Goal: Check status

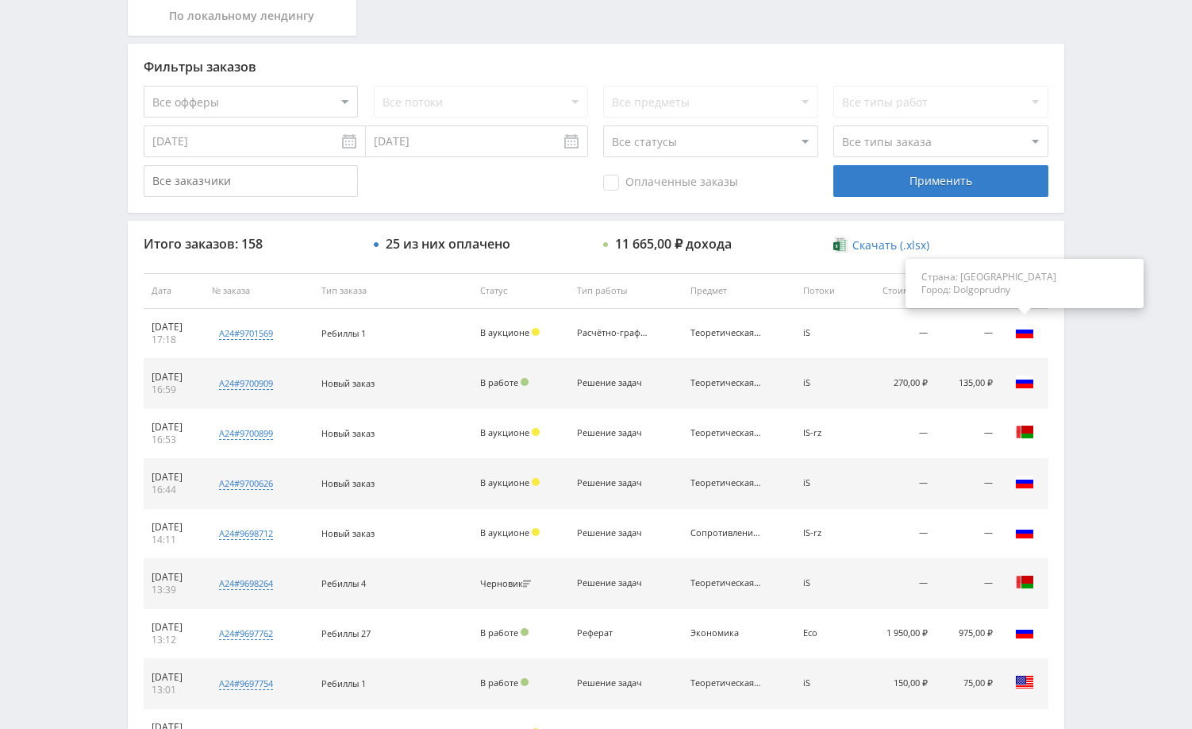
scroll to position [476, 0]
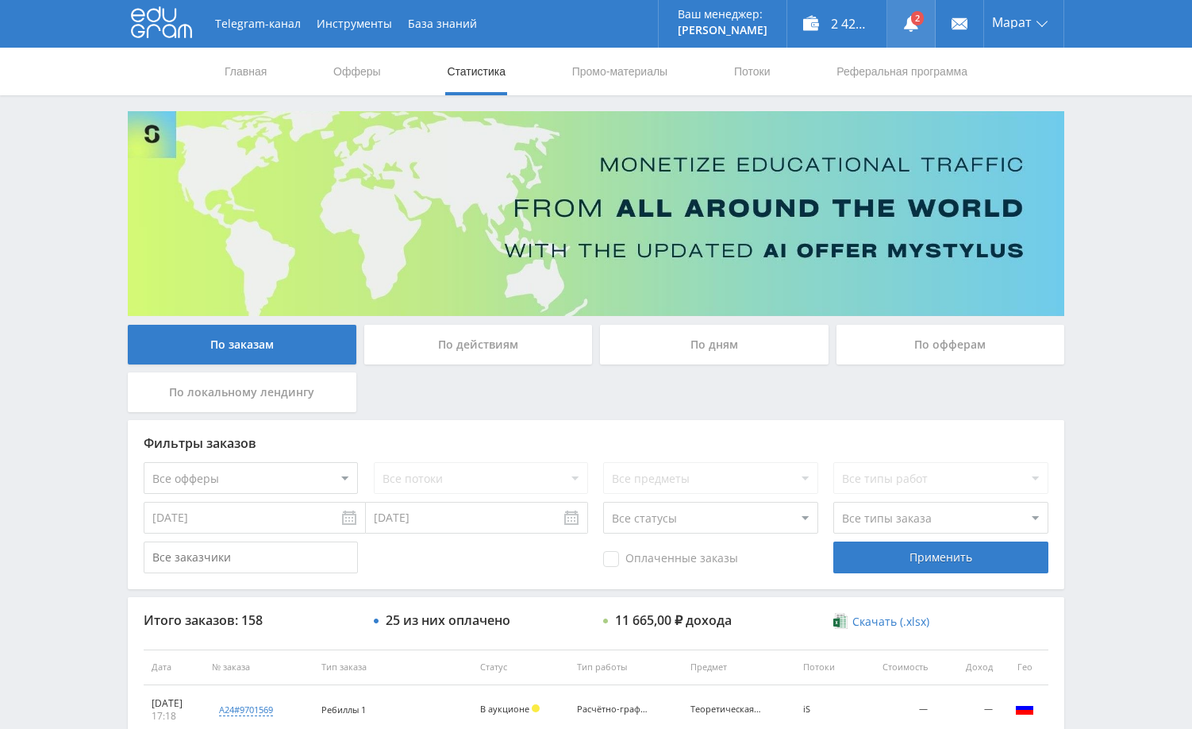
click at [914, 25] on use at bounding box center [911, 24] width 14 height 16
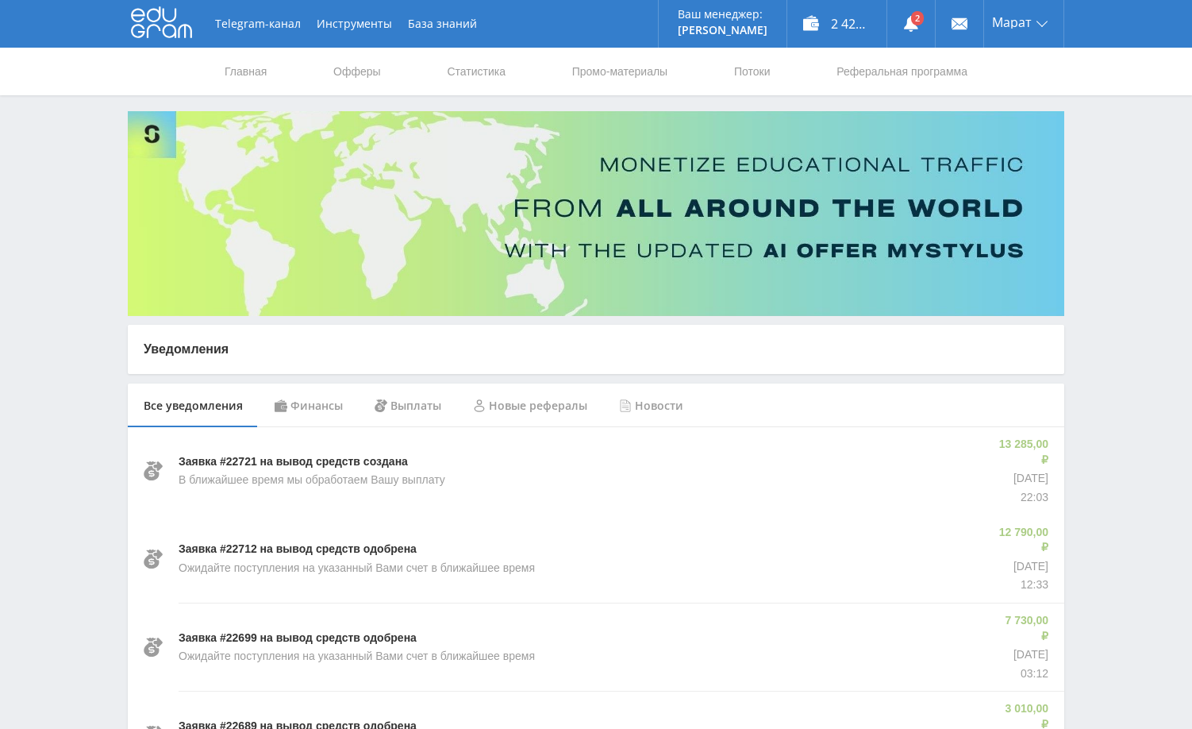
click at [320, 410] on div "Финансы" at bounding box center [309, 405] width 100 height 44
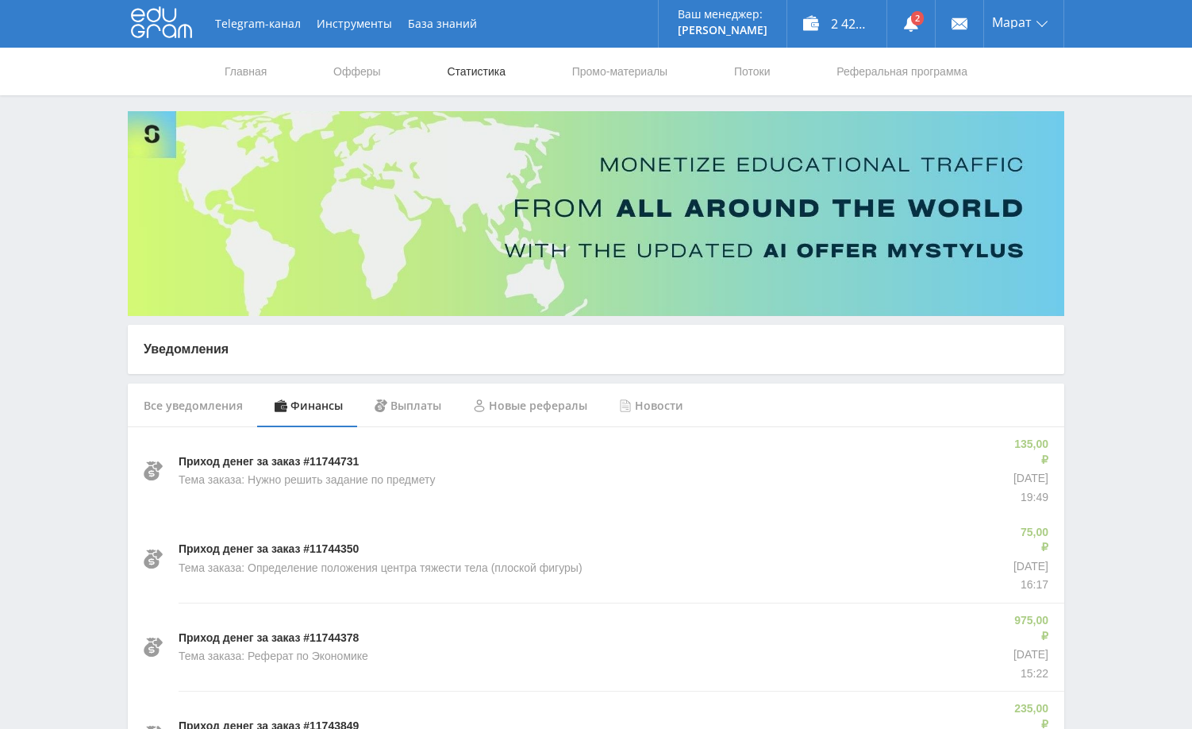
click at [496, 76] on link "Статистика" at bounding box center [476, 72] width 62 height 48
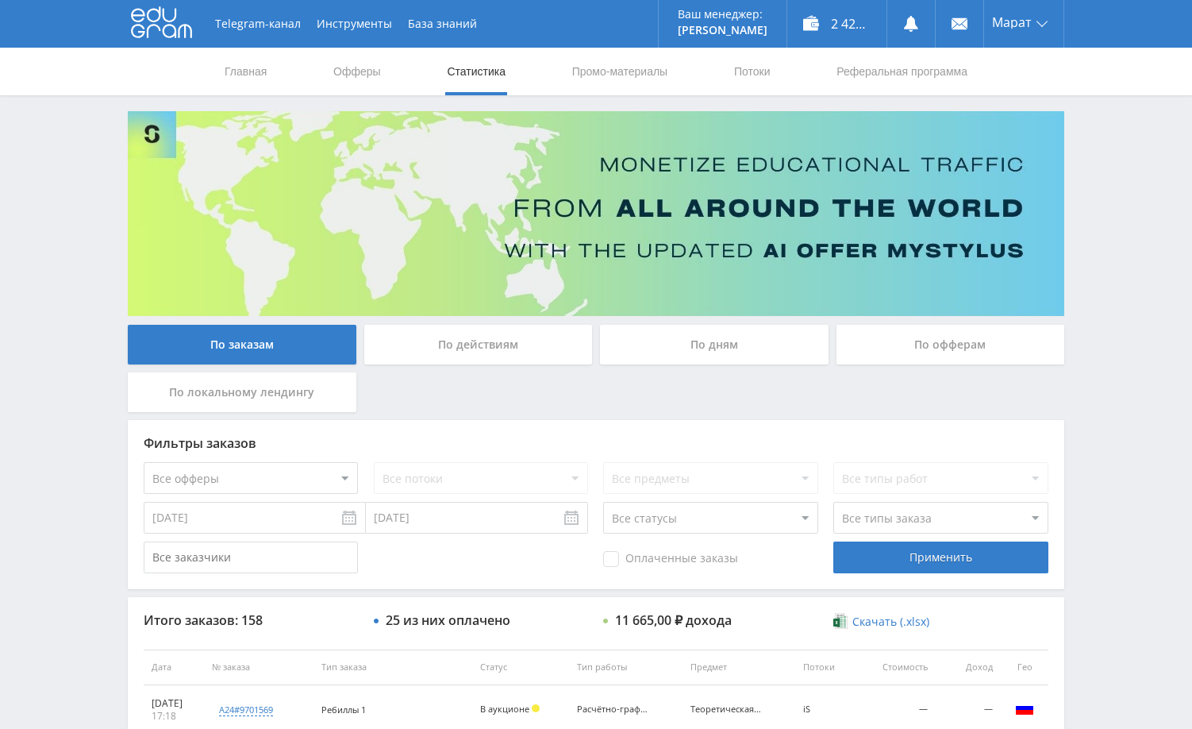
click at [1081, 291] on div "Telegram-канал Инструменты База знаний Ваш менеджер: Alex Alex Online @edugram_…" at bounding box center [596, 666] width 1192 height 1333
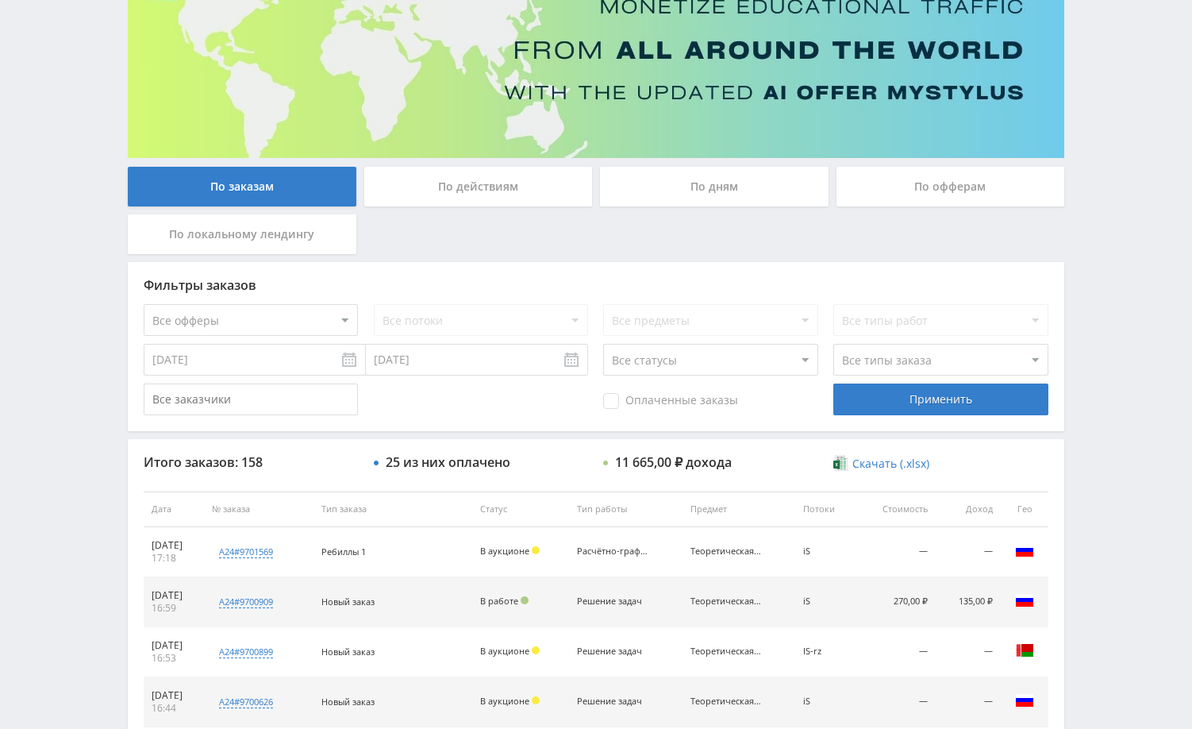
scroll to position [159, 0]
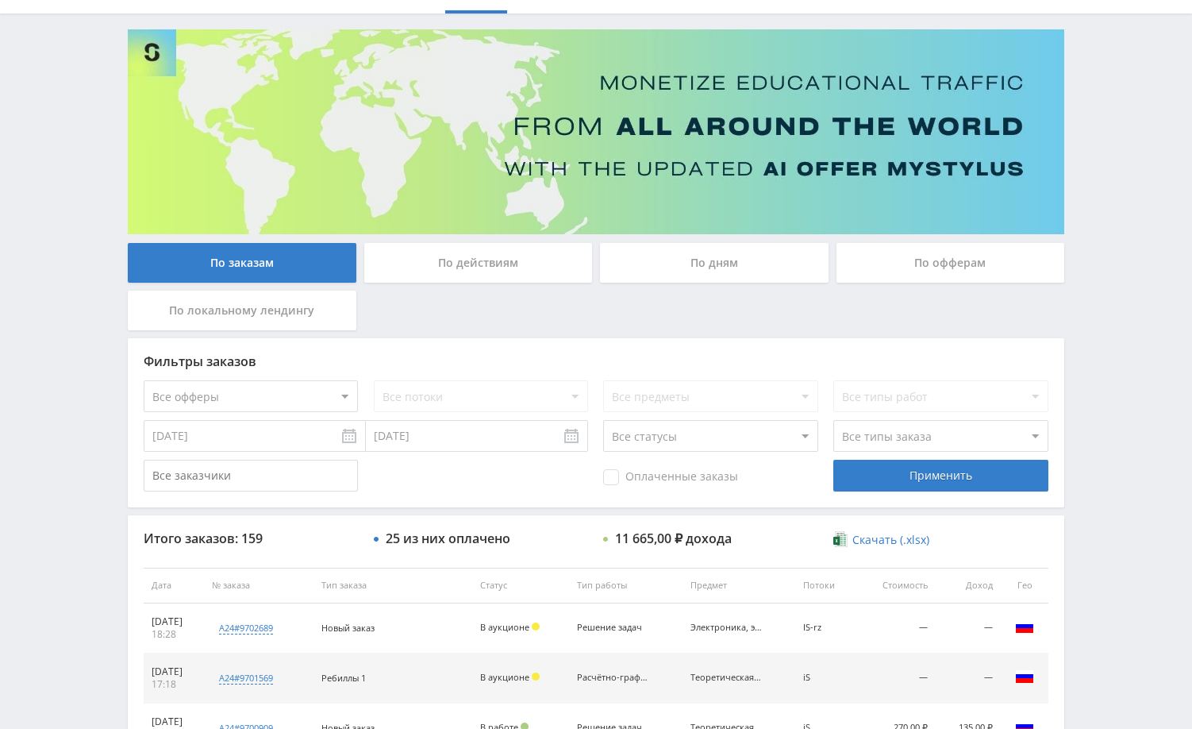
scroll to position [238, 0]
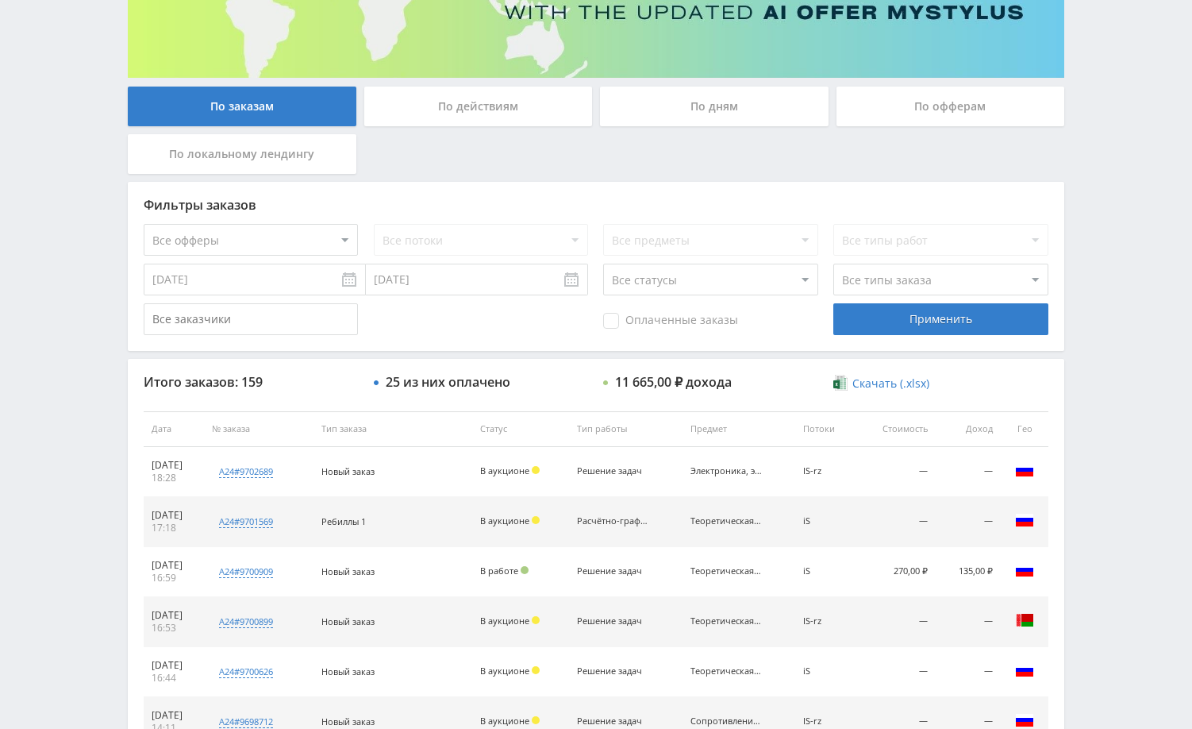
drag, startPoint x: 1156, startPoint y: 320, endPoint x: 1132, endPoint y: 317, distance: 24.0
click at [1153, 320] on div "Telegram-канал Инструменты База знаний Ваш менеджер: [PERSON_NAME] Online @edug…" at bounding box center [596, 428] width 1192 height 1333
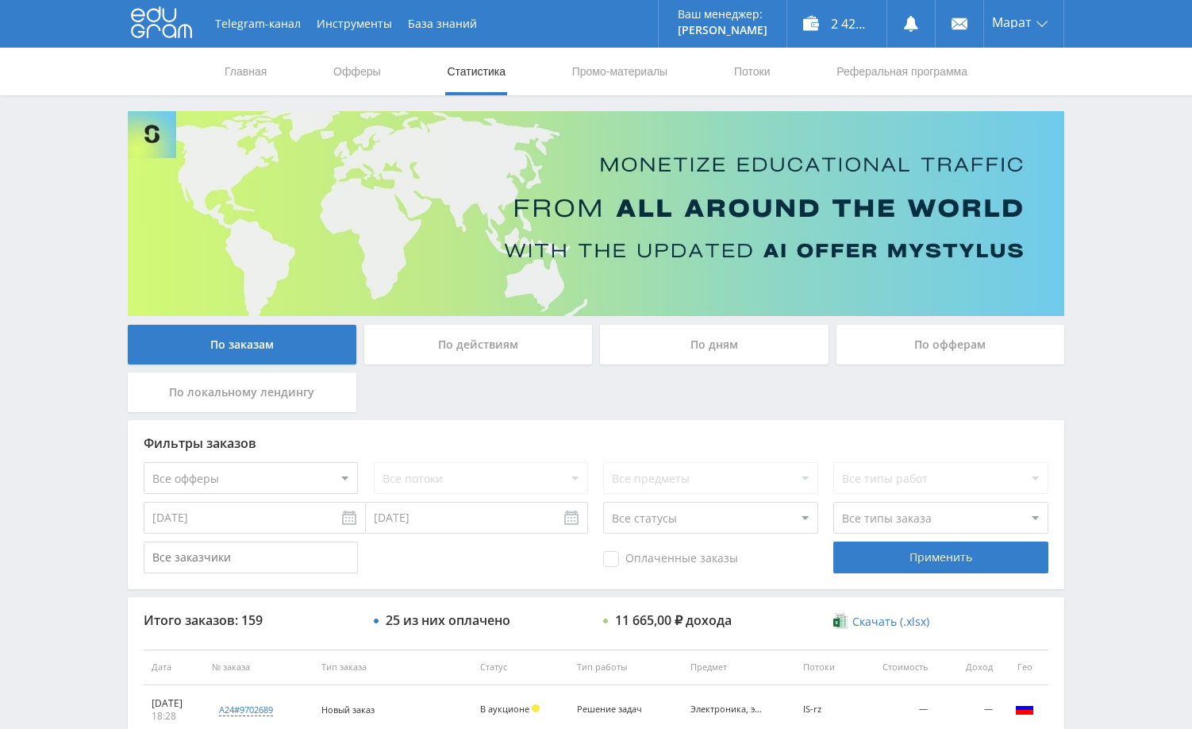
click at [722, 350] on div "По дням" at bounding box center [714, 345] width 229 height 40
click at [0, 0] on input "По дням" at bounding box center [0, 0] width 0 height 0
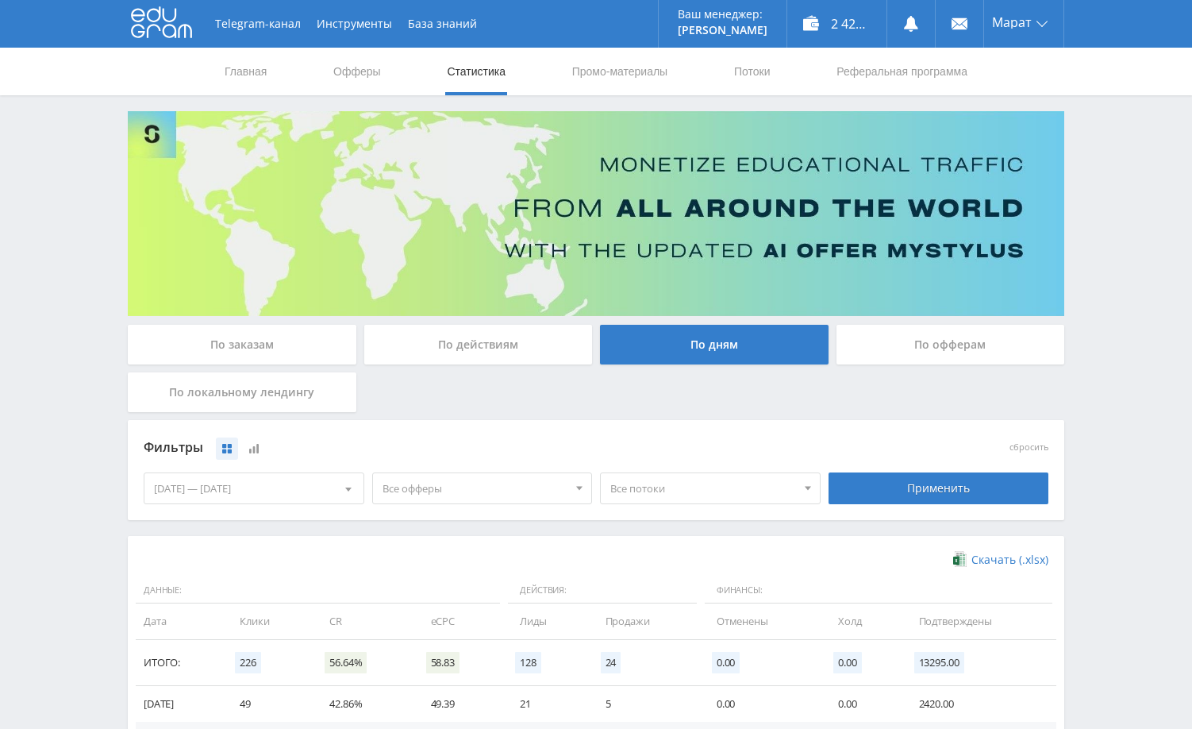
scroll to position [159, 0]
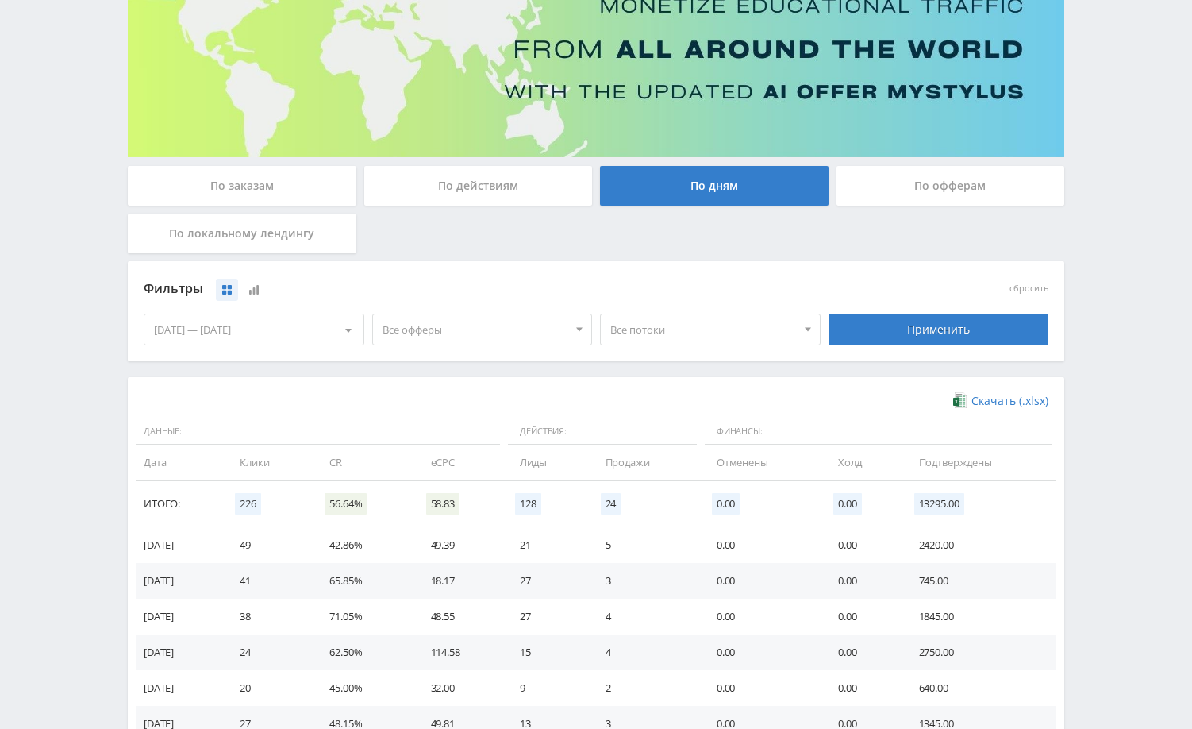
click at [1093, 318] on div "Telegram-канал Инструменты База знаний Ваш менеджер: [PERSON_NAME] Online @edug…" at bounding box center [596, 360] width 1192 height 1039
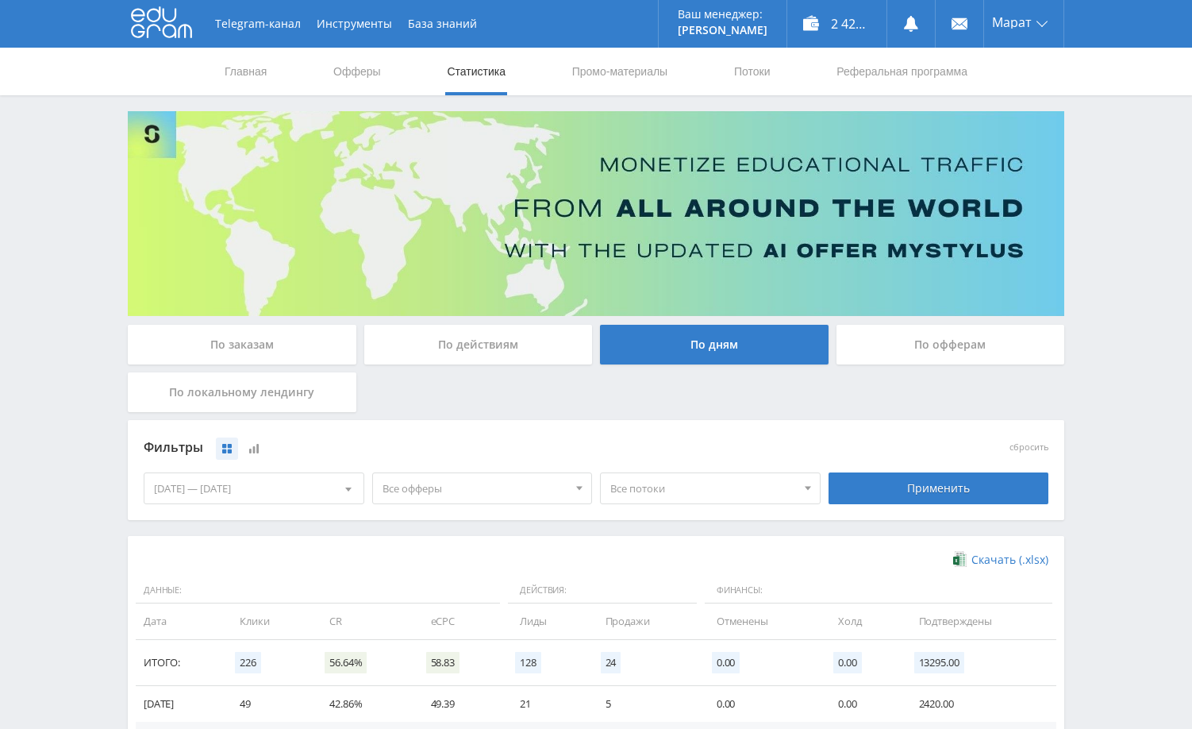
click at [1146, 336] on div "Telegram-канал Инструменты База знаний Ваш менеджер: [PERSON_NAME] Online @edug…" at bounding box center [596, 519] width 1192 height 1039
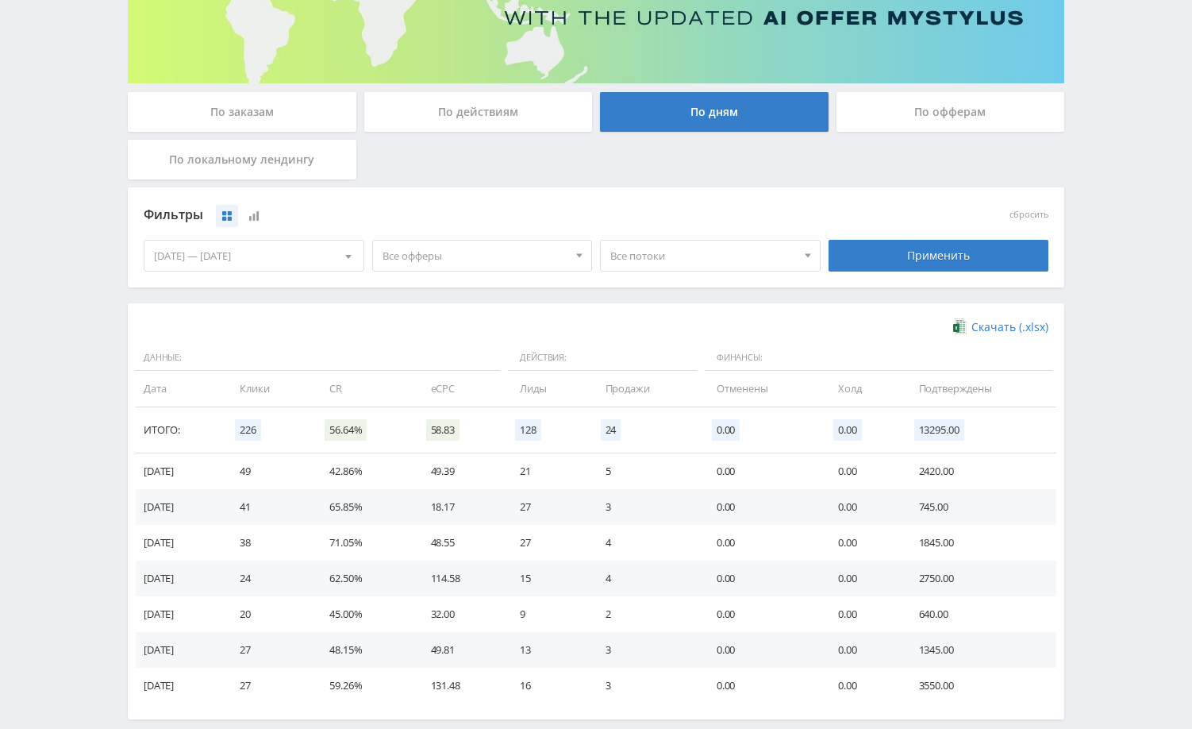
scroll to position [238, 0]
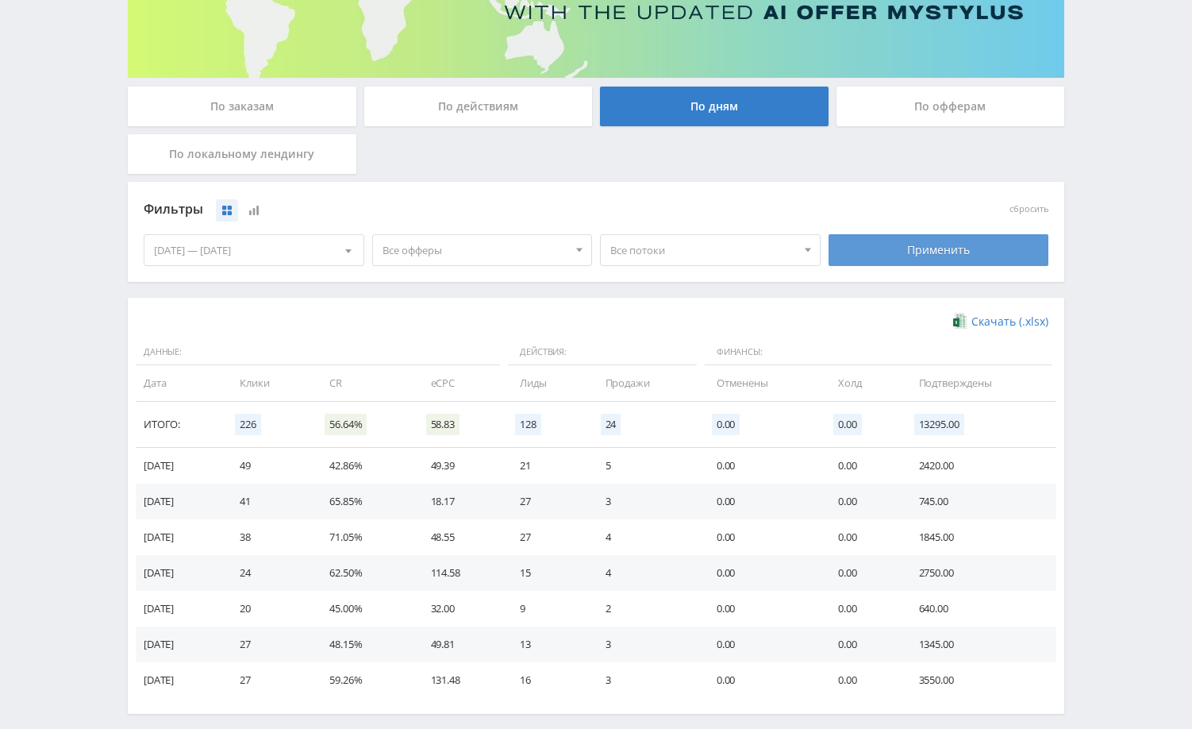
click at [938, 248] on div "Применить" at bounding box center [939, 250] width 221 height 32
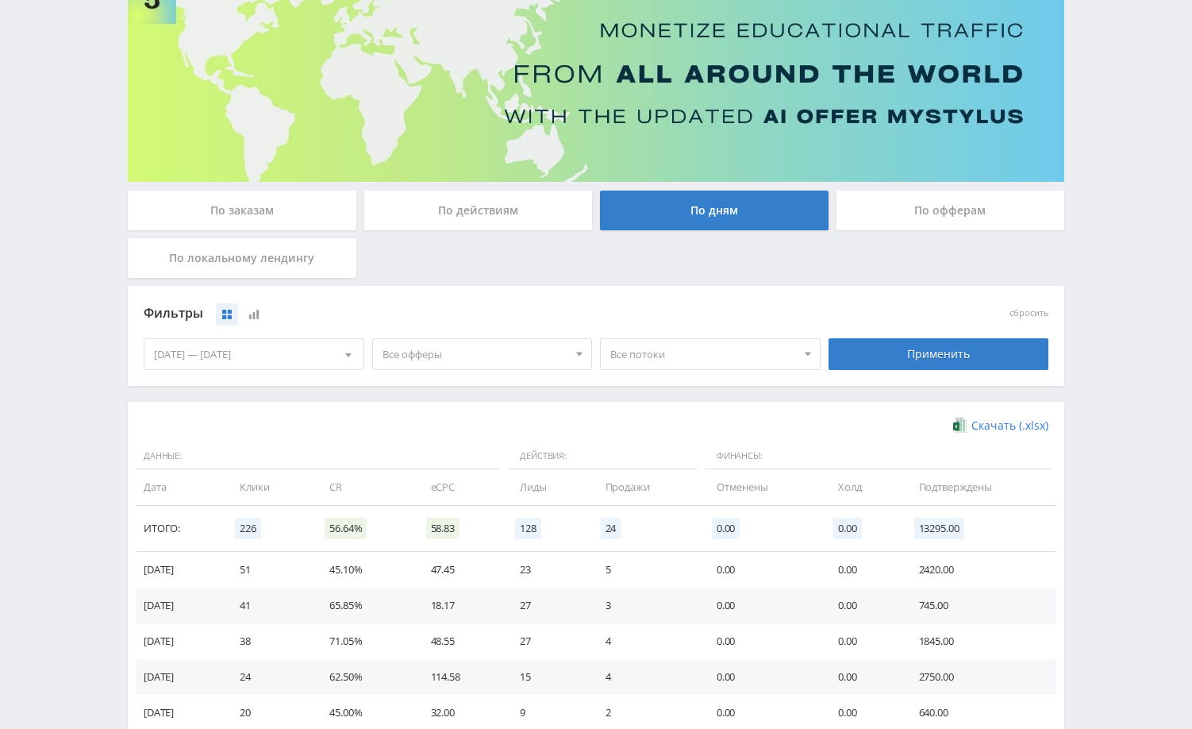
scroll to position [0, 0]
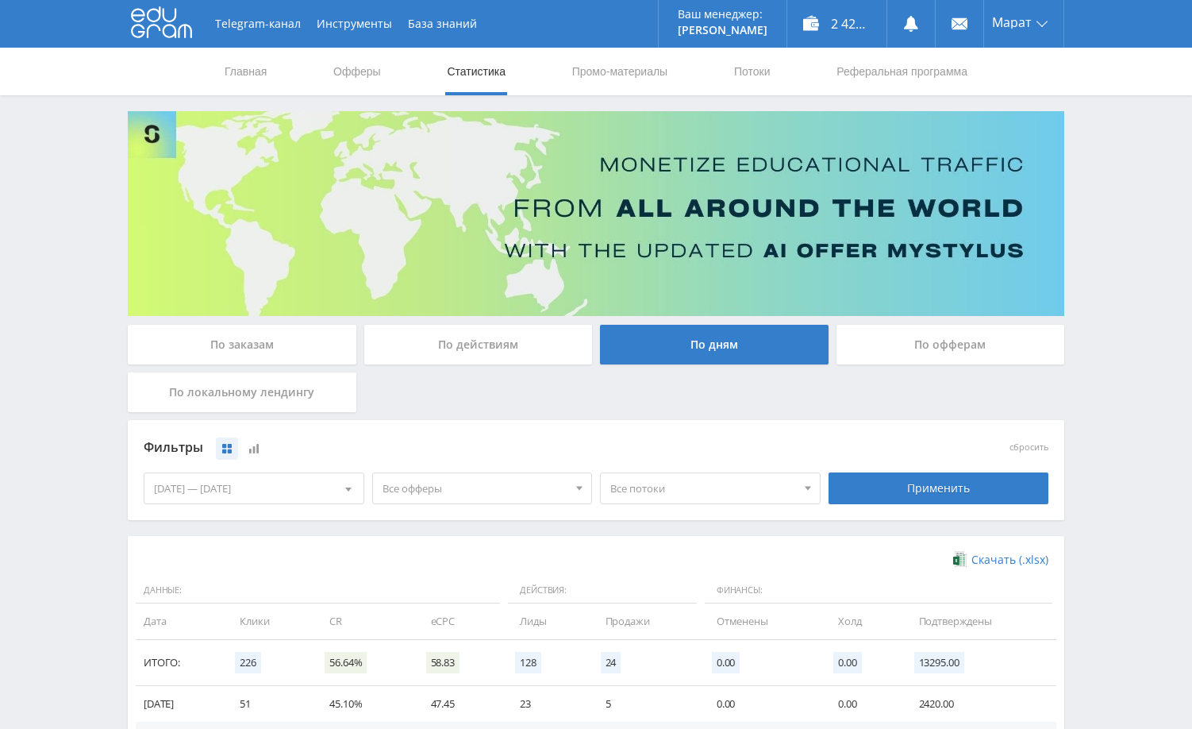
click at [245, 339] on div "По заказам" at bounding box center [242, 345] width 229 height 40
click at [0, 0] on input "По заказам" at bounding box center [0, 0] width 0 height 0
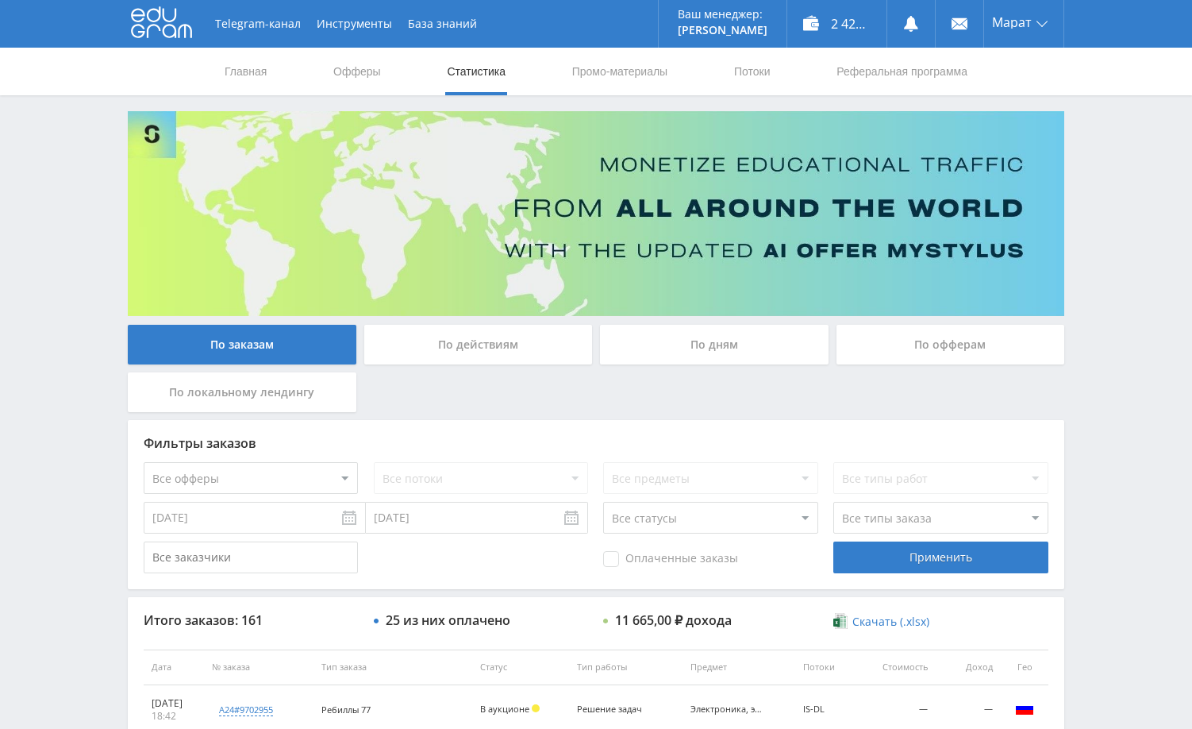
click at [1145, 296] on div "Telegram-канал Инструменты База знаний Ваш менеджер: [PERSON_NAME] Online @edug…" at bounding box center [596, 666] width 1192 height 1333
click at [1109, 335] on div "Telegram-канал Инструменты База знаний Ваш менеджер: [PERSON_NAME] Online @edug…" at bounding box center [596, 666] width 1192 height 1333
click at [1146, 494] on div "Telegram-канал Инструменты База знаний Ваш менеджер: [PERSON_NAME] Online @edug…" at bounding box center [596, 666] width 1192 height 1333
click at [1102, 159] on div "Telegram-канал Инструменты База знаний Ваш менеджер: [PERSON_NAME] Online @edug…" at bounding box center [596, 666] width 1192 height 1333
click at [1167, 368] on div "Telegram-канал Инструменты База знаний Ваш менеджер: [PERSON_NAME] Online @edug…" at bounding box center [596, 666] width 1192 height 1333
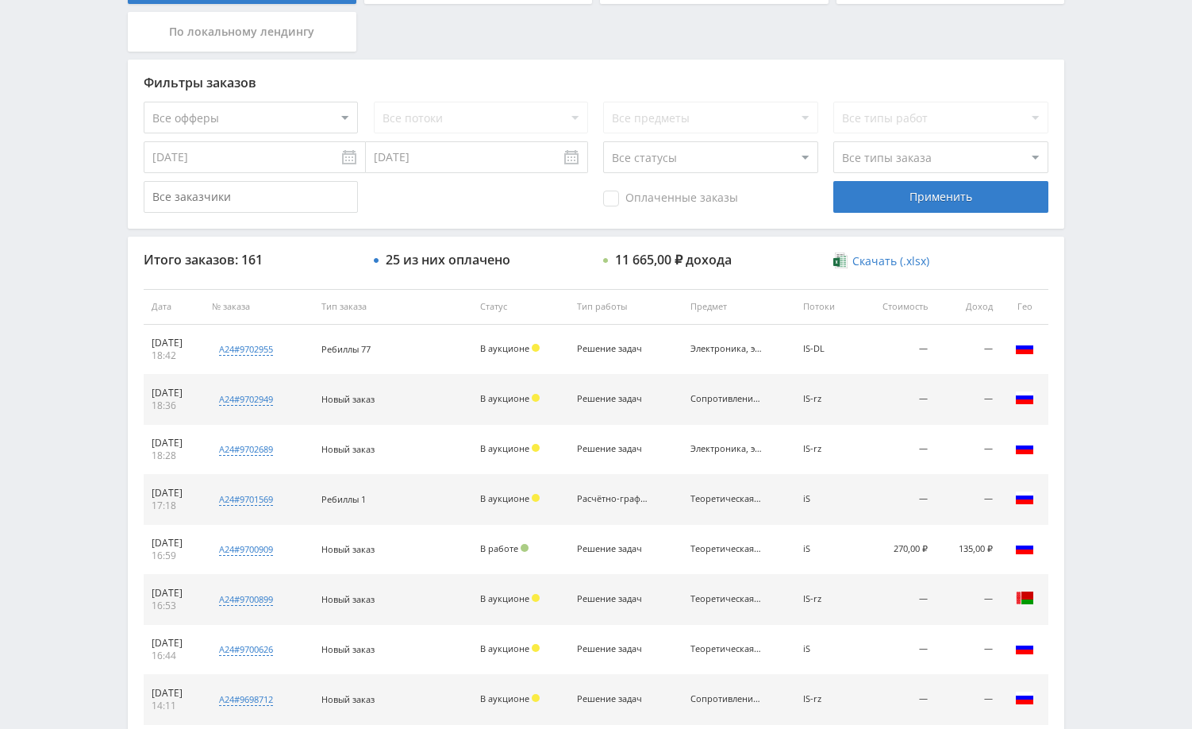
scroll to position [397, 0]
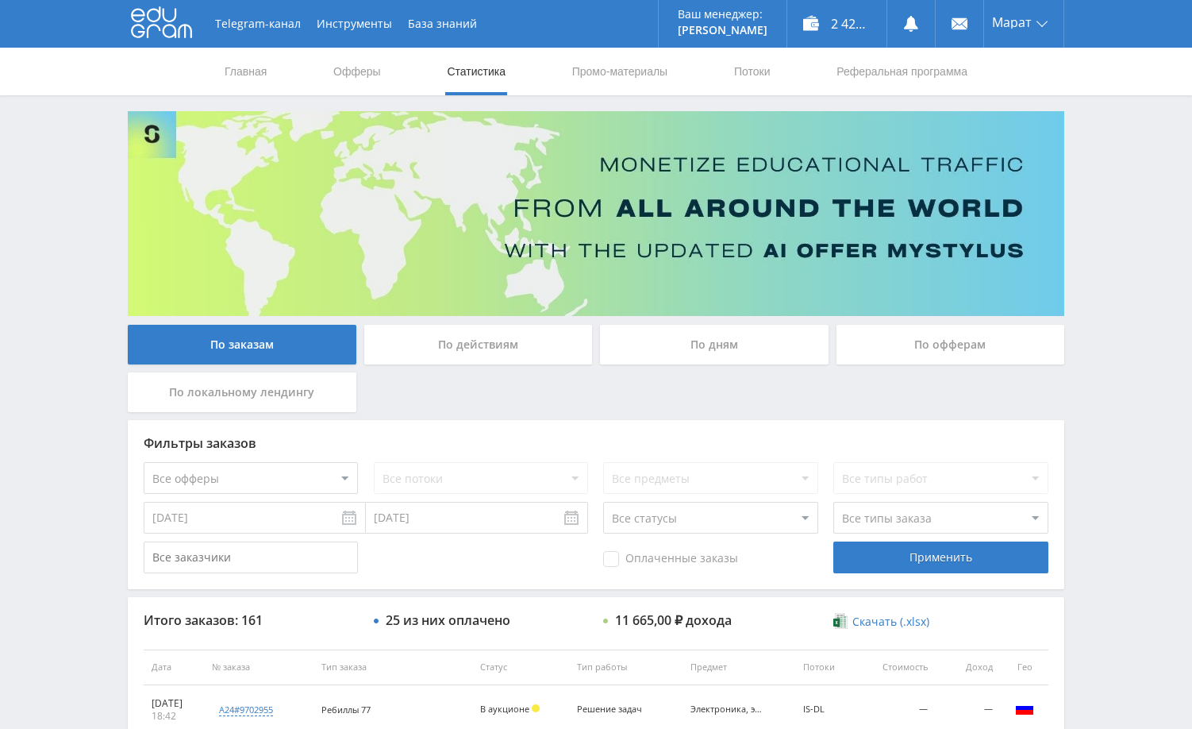
click at [1105, 264] on div "Telegram-канал Инструменты База знаний Ваш менеджер: Alex Alex Online @edugram_…" at bounding box center [596, 666] width 1192 height 1333
click at [1092, 273] on div "Telegram-канал Инструменты База знаний Ваш менеджер: Alex Alex Online @edugram_…" at bounding box center [596, 666] width 1192 height 1333
click at [1103, 225] on div "Telegram-канал Инструменты База знаний Ваш менеджер: Alex Alex Online @edugram_…" at bounding box center [596, 666] width 1192 height 1333
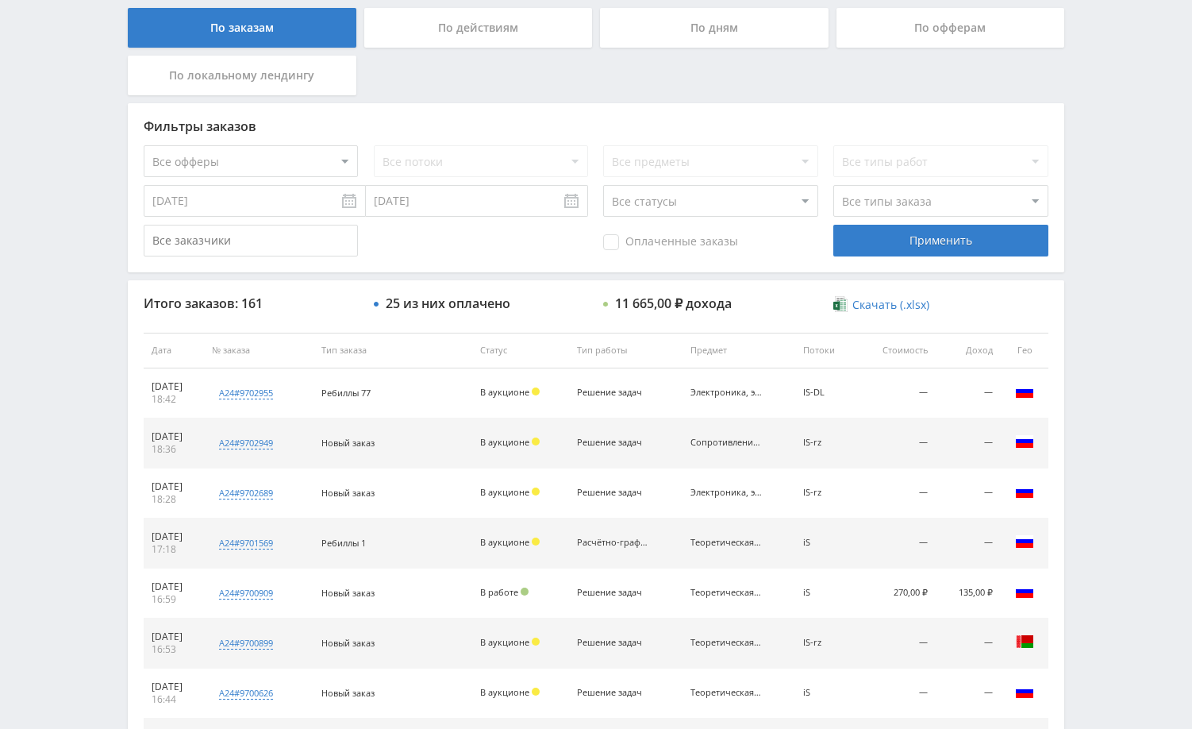
scroll to position [318, 0]
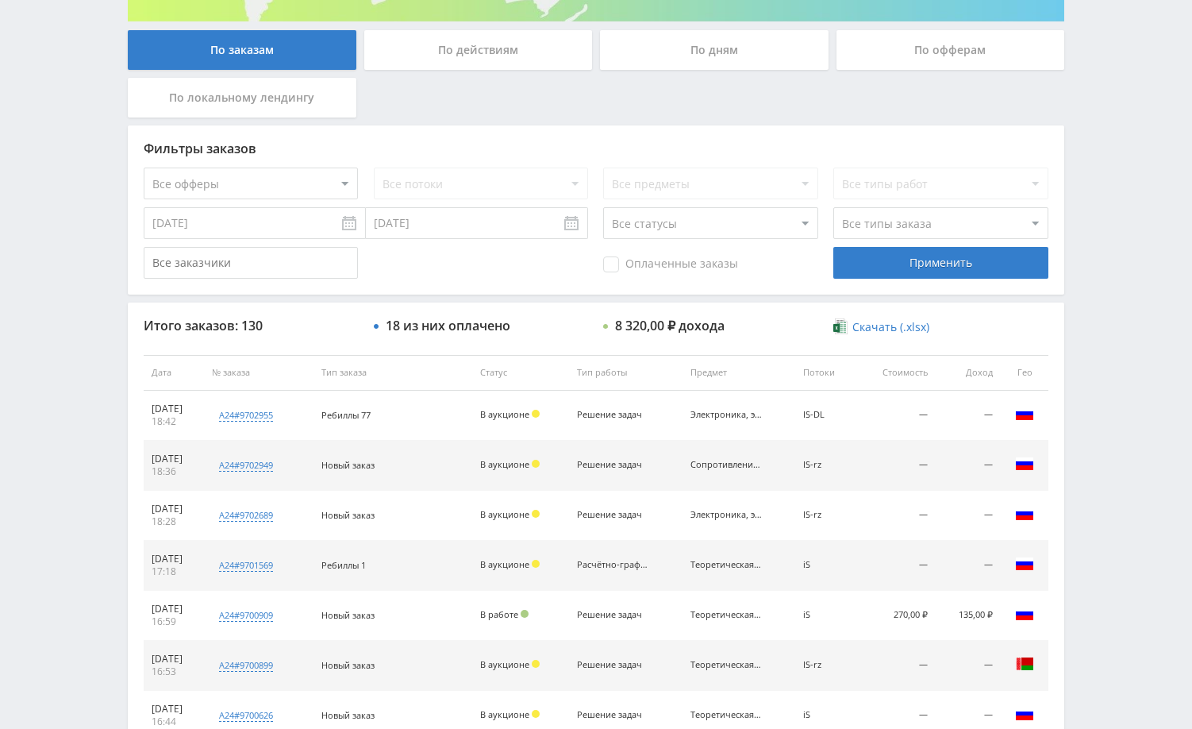
scroll to position [476, 0]
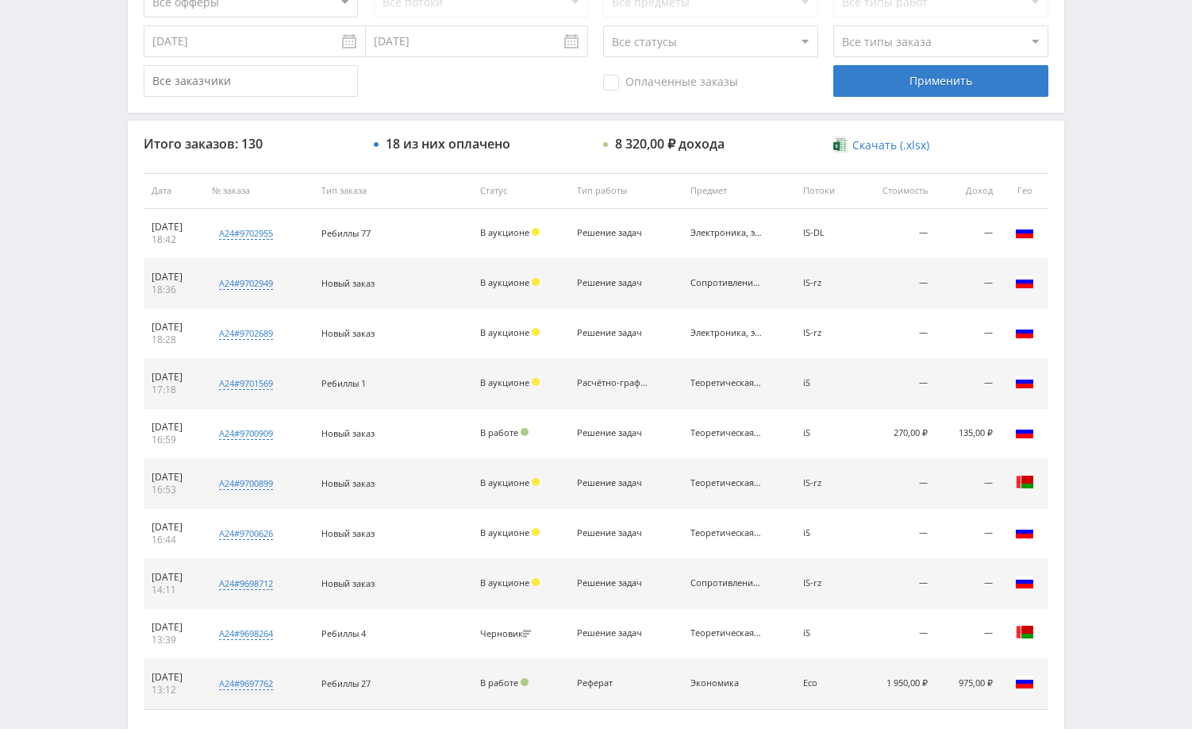
click at [1097, 336] on div "Telegram-канал Инструменты База знаний Ваш менеджер: Alex Alex Online @edugram_…" at bounding box center [596, 190] width 1192 height 1333
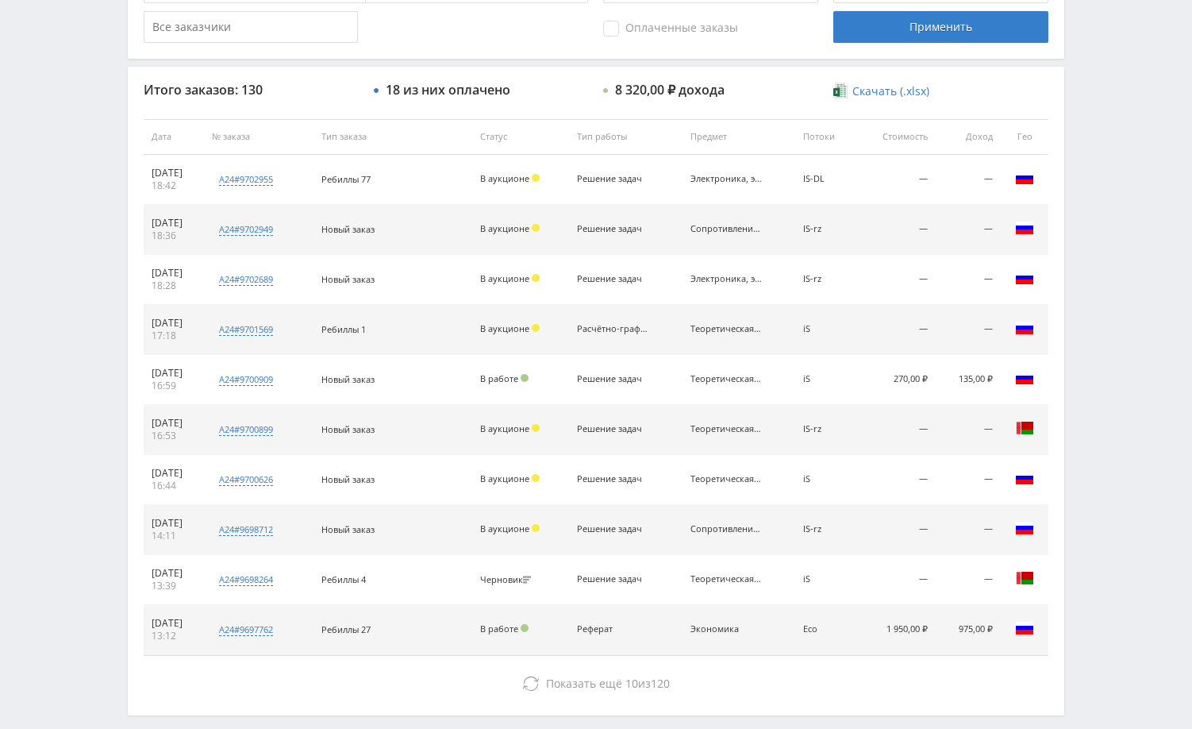
scroll to position [604, 0]
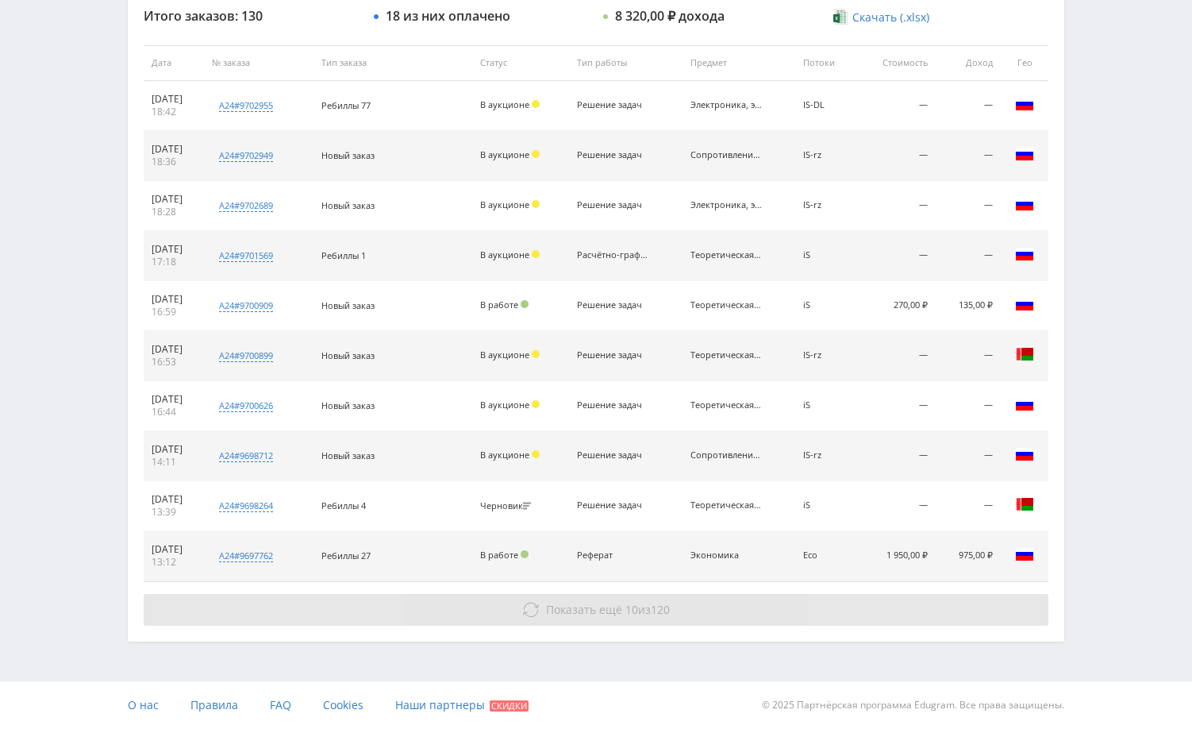
click at [892, 604] on button "Показать ещё 10 из 120" at bounding box center [596, 610] width 905 height 32
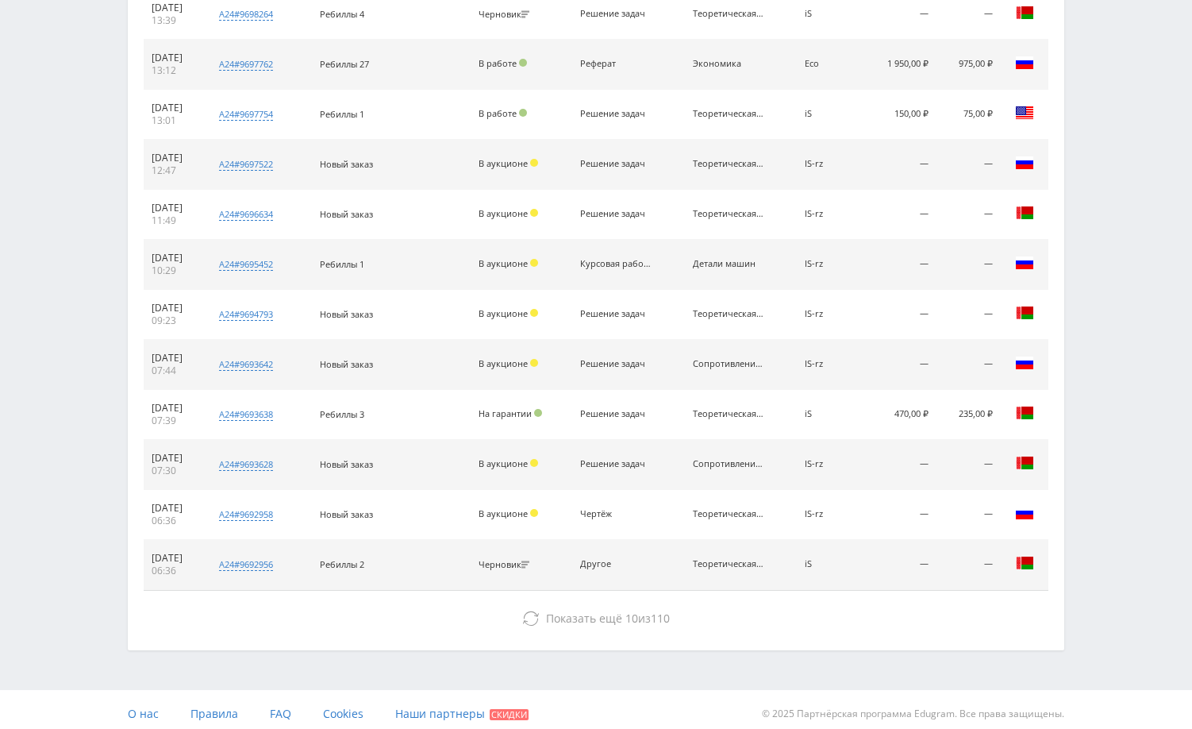
scroll to position [1104, 0]
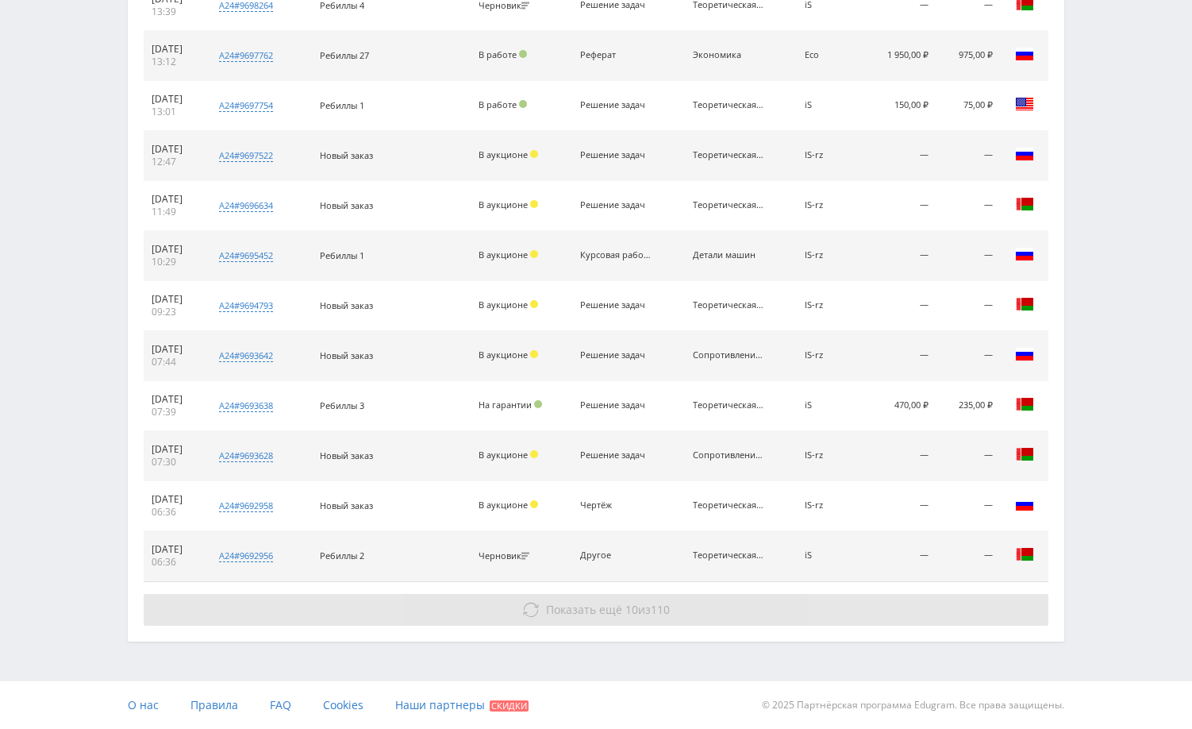
click at [901, 614] on button "Показать ещё 10 из 110" at bounding box center [596, 610] width 905 height 32
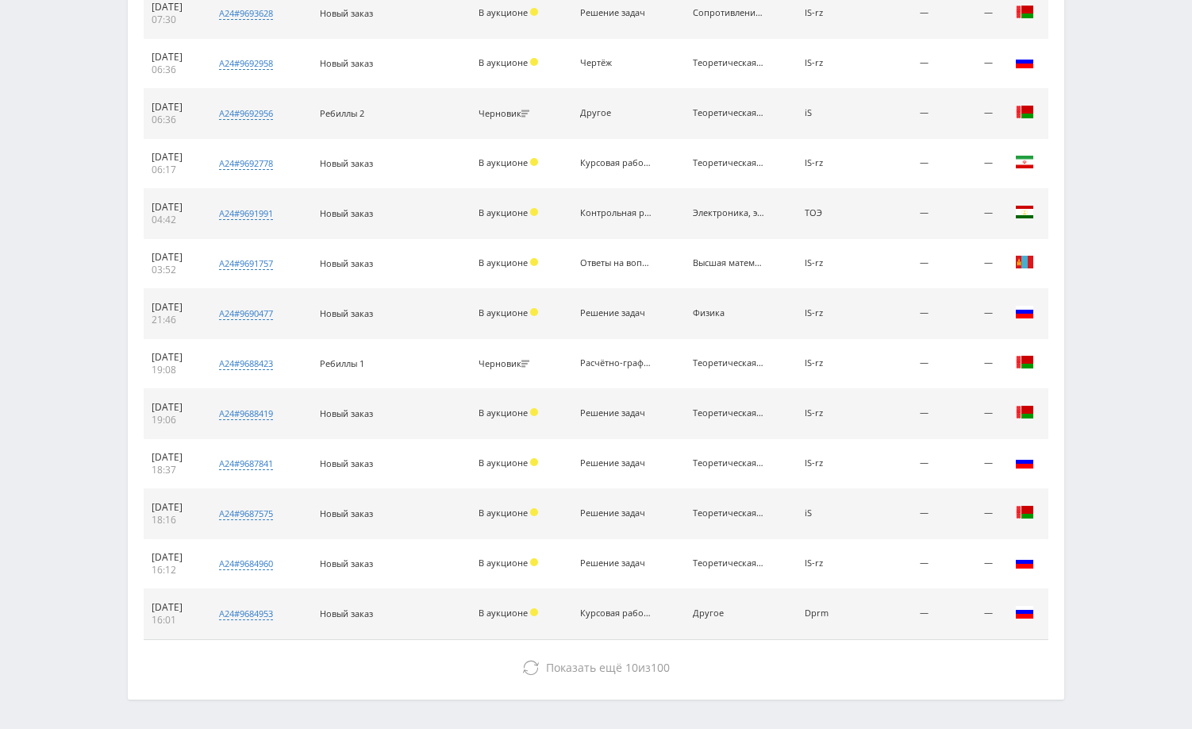
scroll to position [1604, 0]
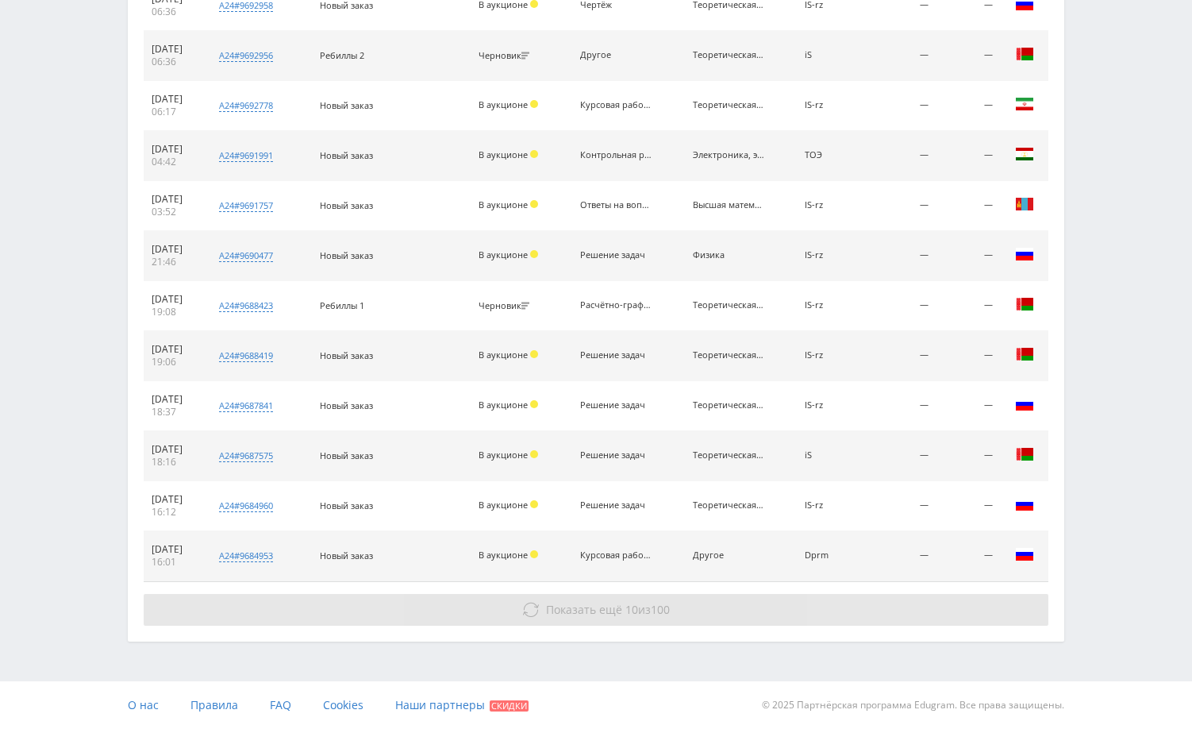
click at [978, 618] on button "Показать ещё 10 из 100" at bounding box center [596, 610] width 905 height 32
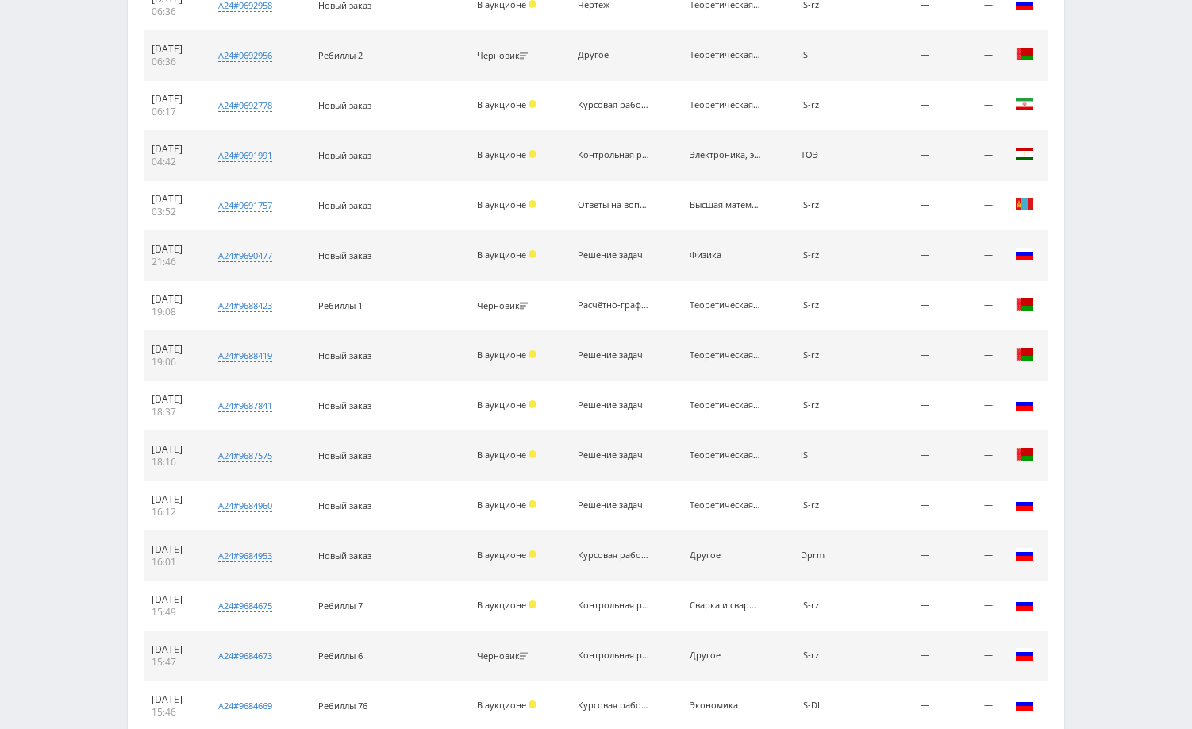
drag, startPoint x: 1118, startPoint y: 79, endPoint x: 1103, endPoint y: 89, distance: 17.8
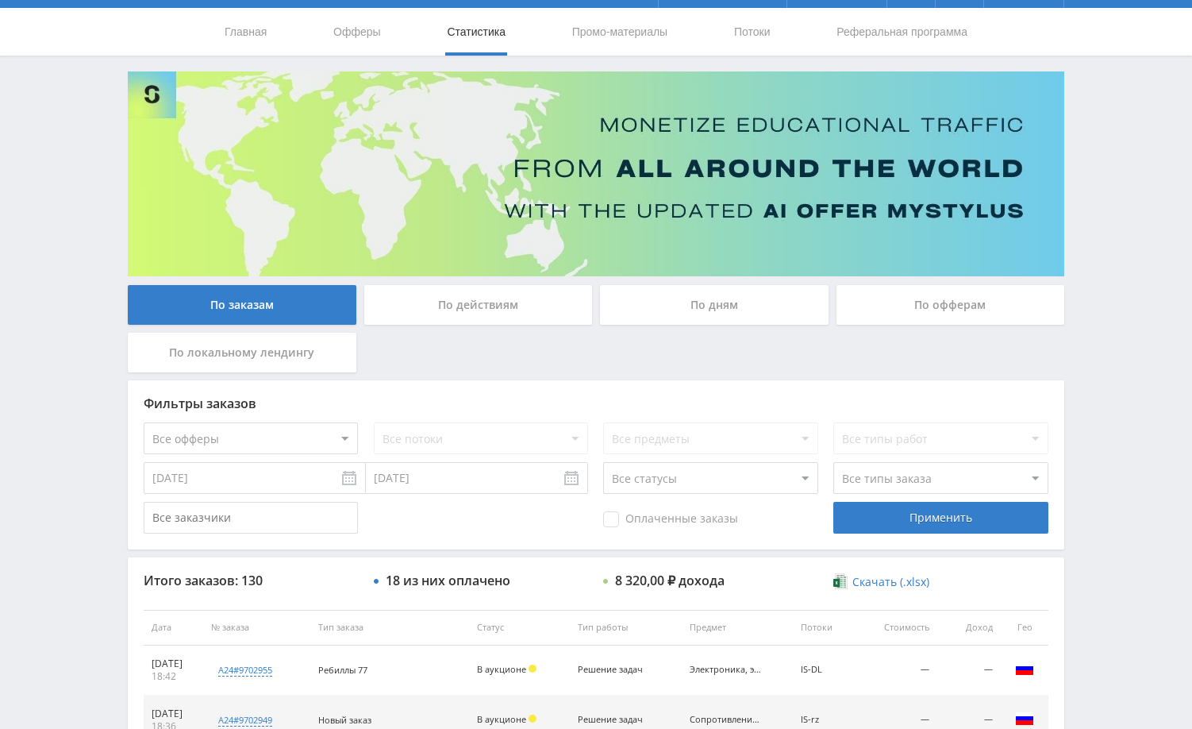
scroll to position [0, 0]
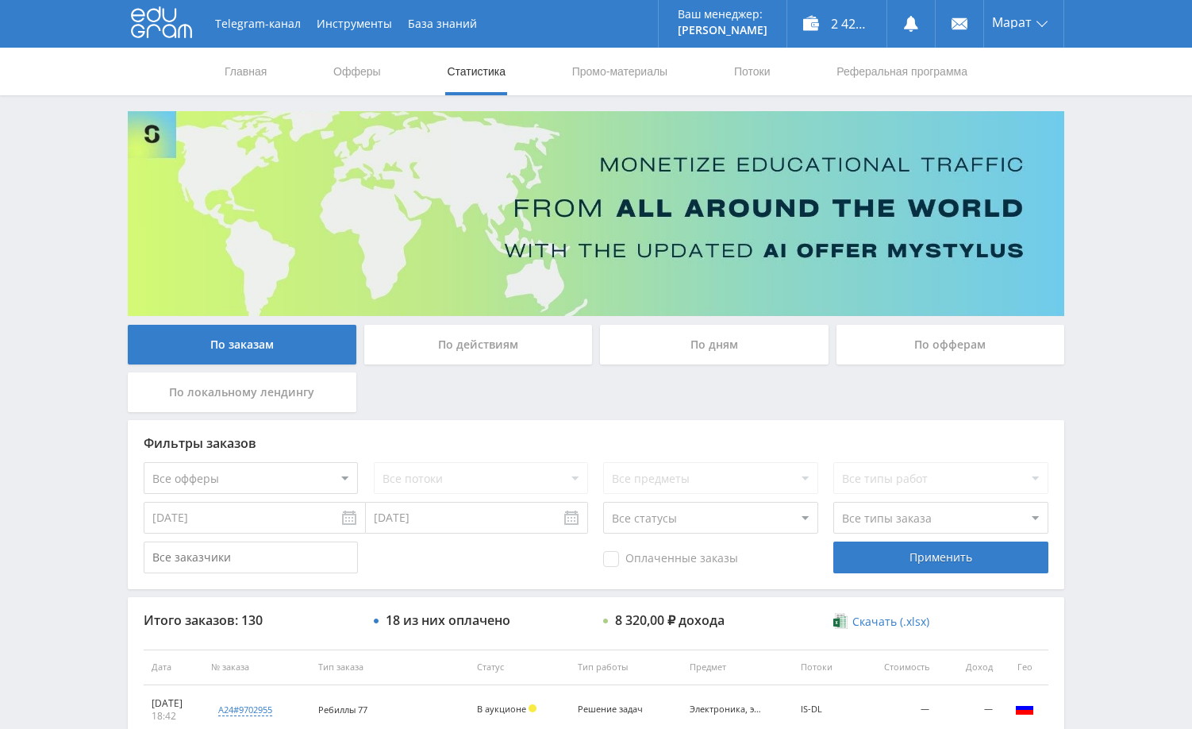
click at [1100, 413] on div "Telegram-канал Инструменты База знаний Ваш менеджер: [PERSON_NAME] Online @edug…" at bounding box center [596, 666] width 1192 height 1333
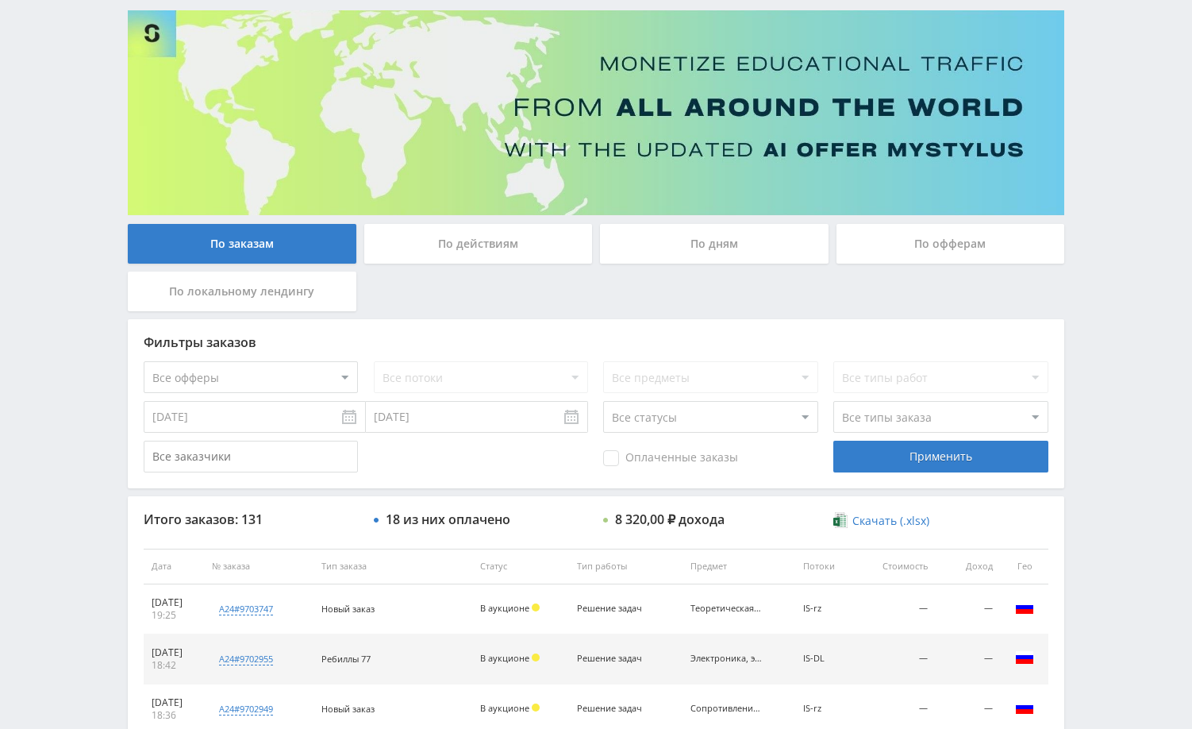
scroll to position [238, 0]
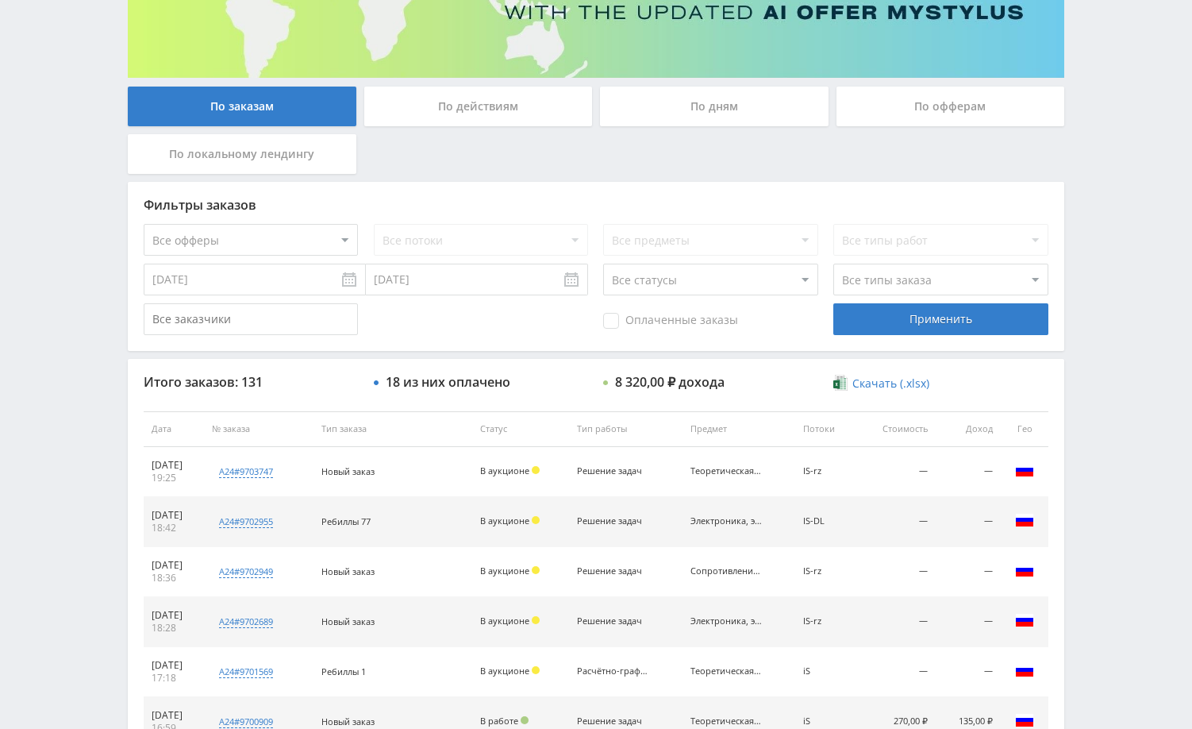
click at [1151, 375] on div "Telegram-канал Инструменты База знаний Ваш менеджер: [PERSON_NAME] Online @edug…" at bounding box center [596, 428] width 1192 height 1333
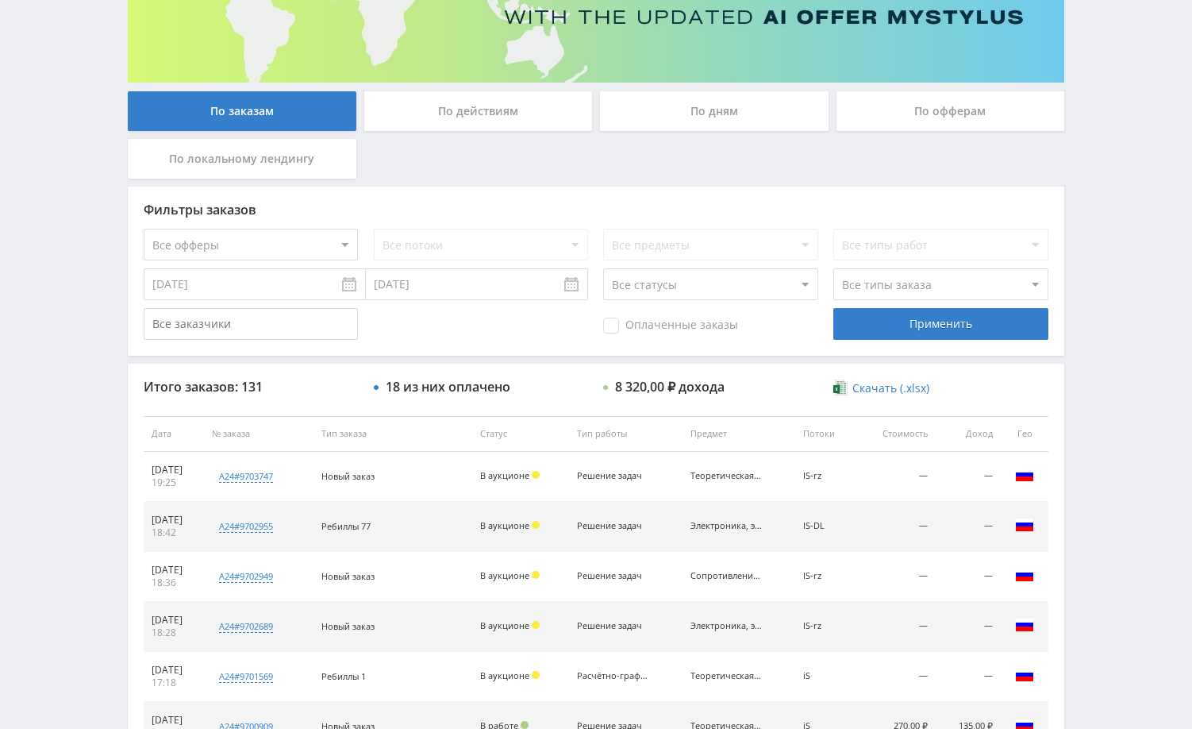
scroll to position [0, 0]
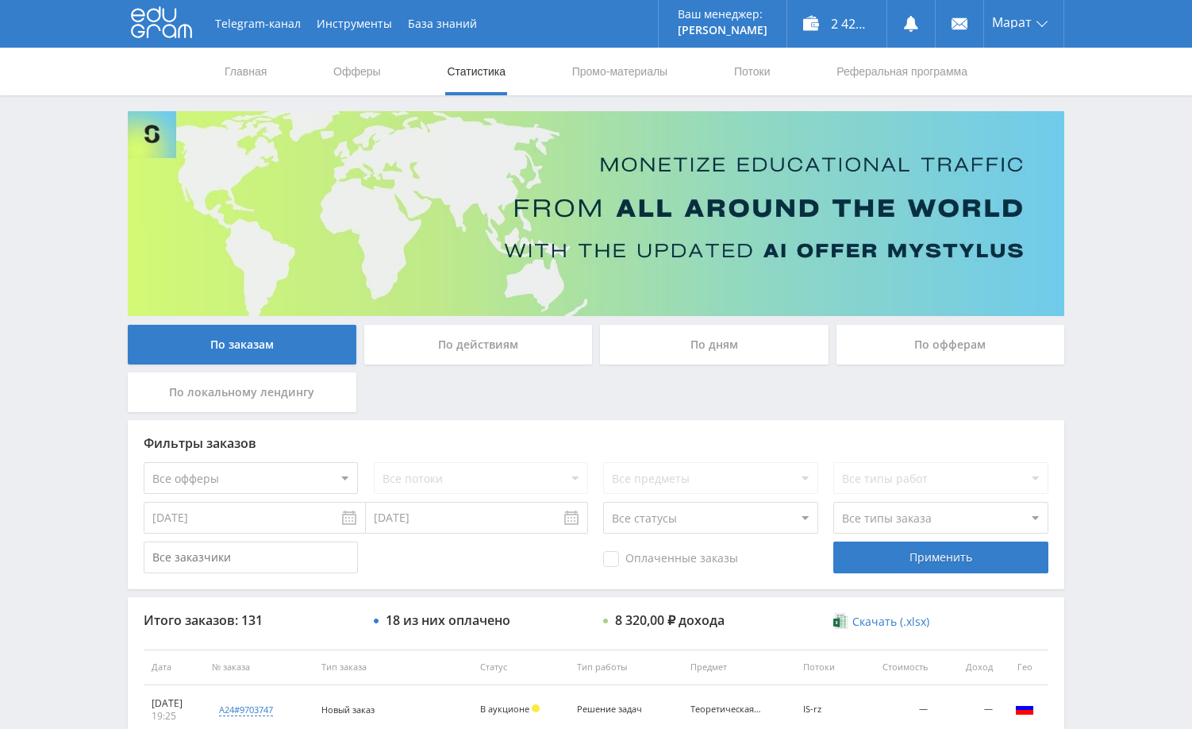
click at [1123, 310] on div "Telegram-канал Инструменты База знаний Ваш менеджер: [PERSON_NAME] Online @edug…" at bounding box center [596, 666] width 1192 height 1333
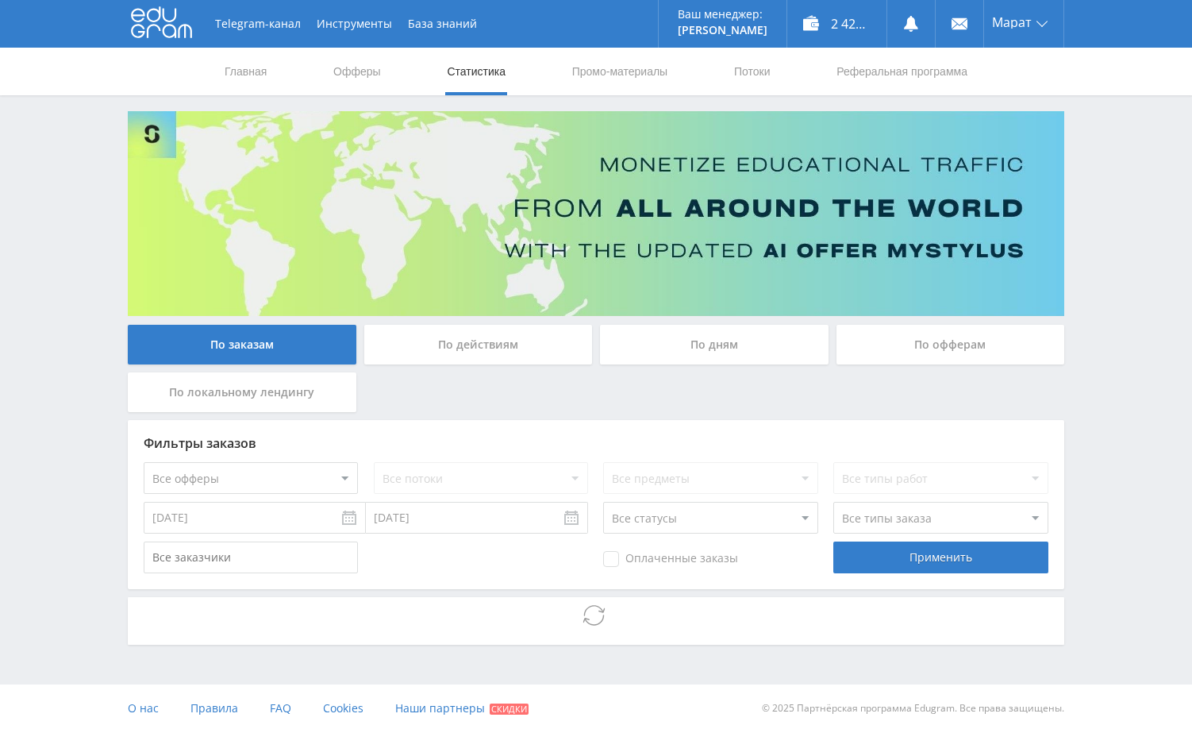
drag, startPoint x: 1116, startPoint y: 263, endPoint x: 1123, endPoint y: 269, distance: 9.0
click at [1116, 264] on div "Telegram-канал Инструменты База знаний Ваш менеджер: Alex Alex Online @edugram_…" at bounding box center [596, 366] width 1192 height 732
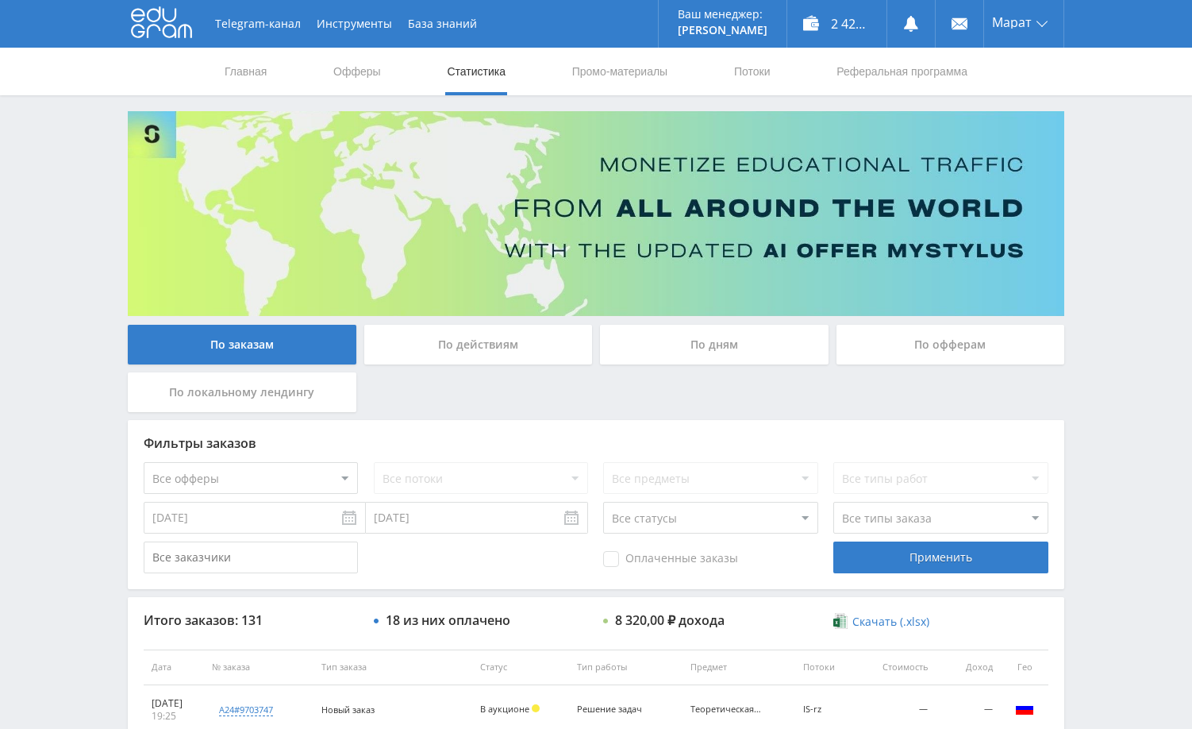
click at [1112, 214] on div "Telegram-канал Инструменты База знаний Ваш менеджер: Alex Alex Online @edugram_…" at bounding box center [596, 666] width 1192 height 1333
click at [1084, 338] on div "Telegram-канал Инструменты База знаний Ваш менеджер: Alex Alex Online @edugram_…" at bounding box center [596, 666] width 1192 height 1333
click at [1115, 202] on div "Telegram-канал Инструменты База знаний Ваш менеджер: Alex Alex Online @edugram_…" at bounding box center [596, 666] width 1192 height 1333
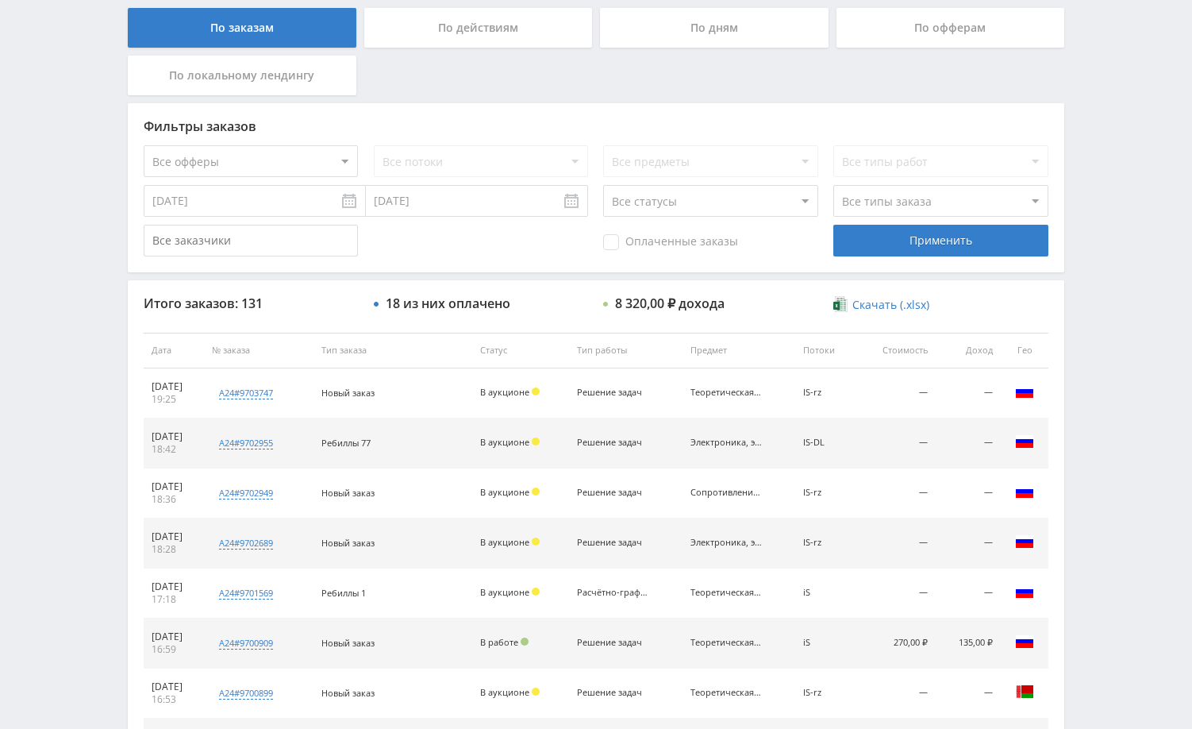
scroll to position [318, 0]
